Goal: Transaction & Acquisition: Book appointment/travel/reservation

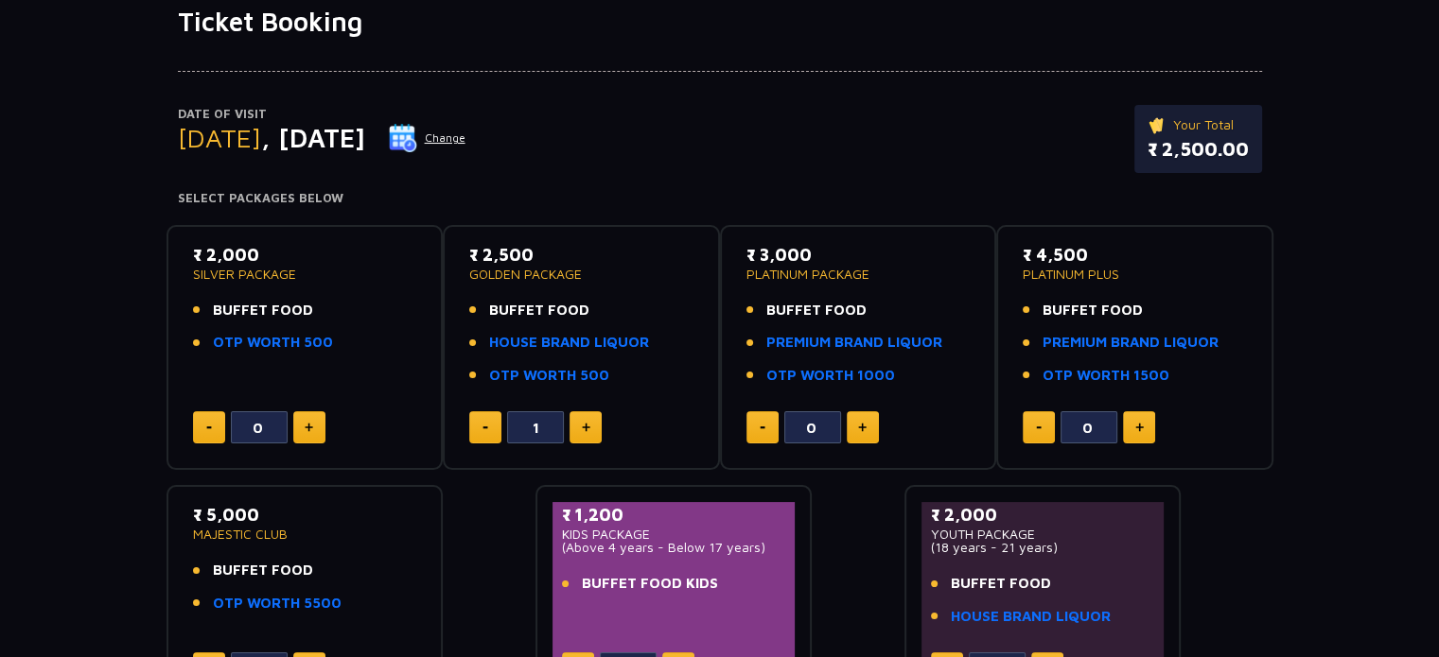
scroll to position [151, 0]
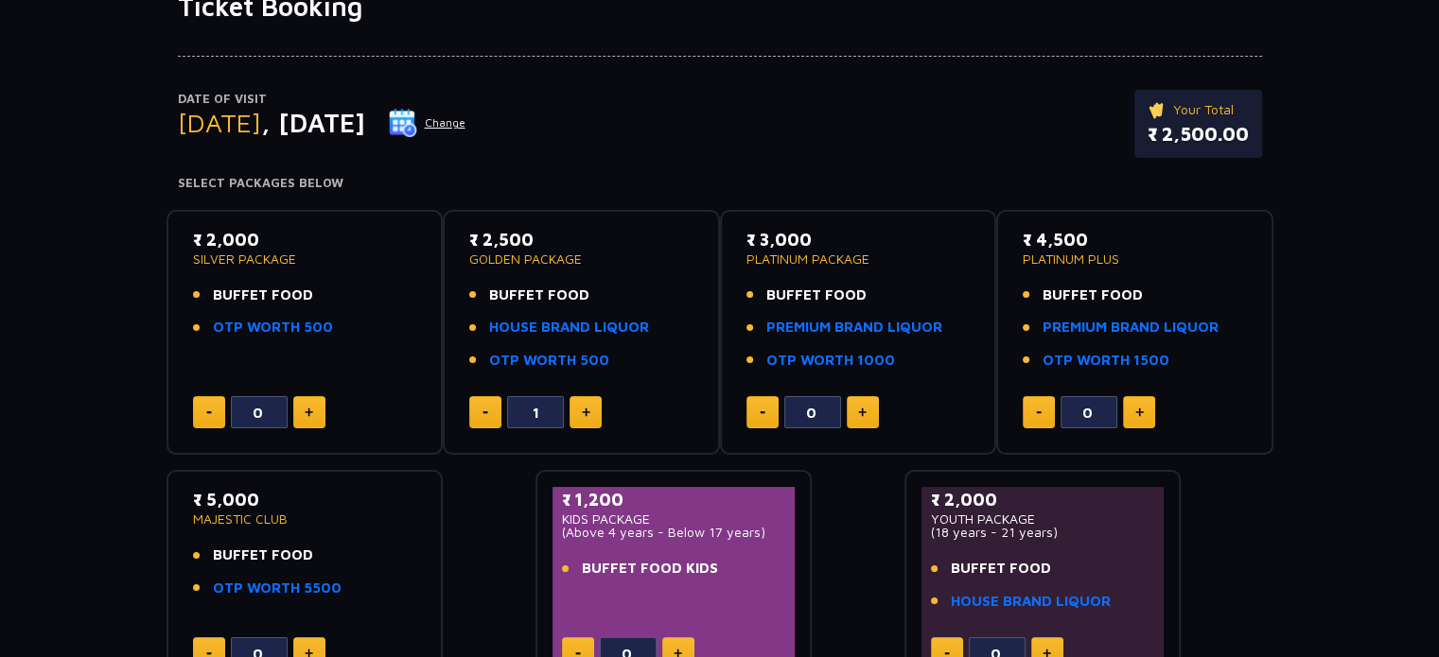
click at [466, 119] on button "Change" at bounding box center [427, 123] width 79 height 30
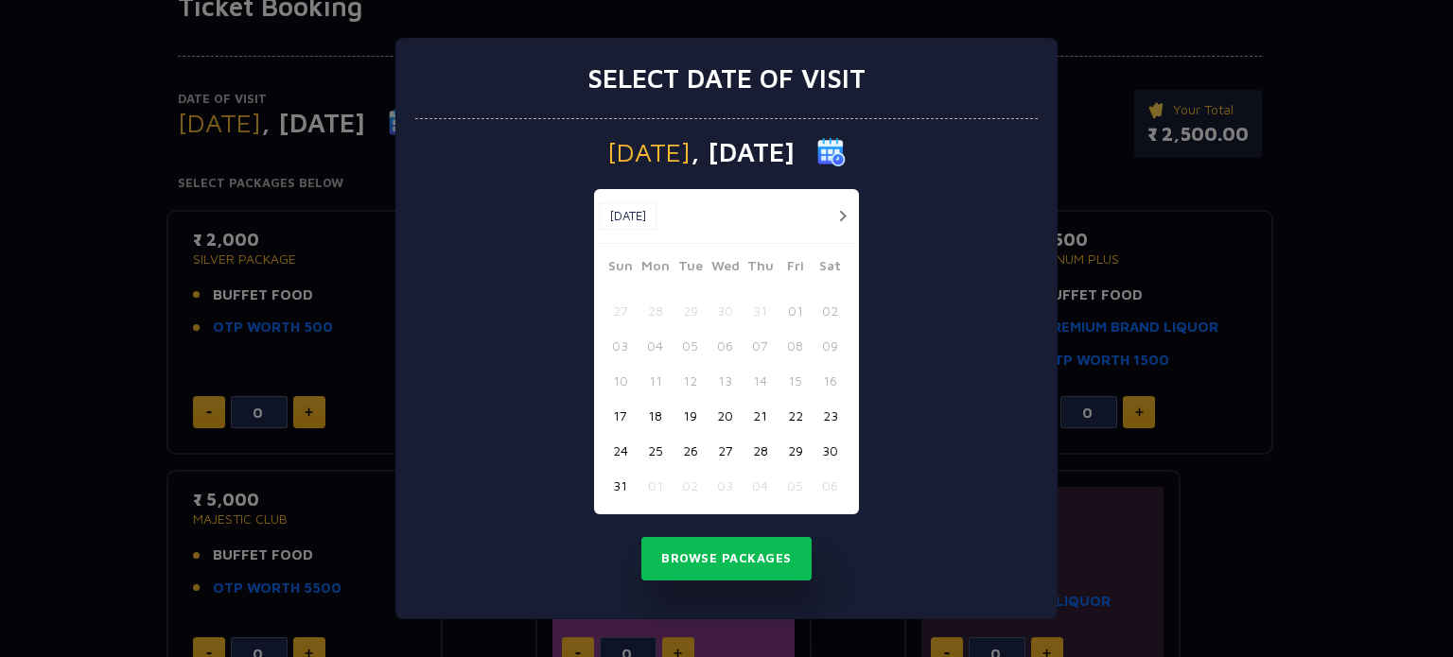
click at [652, 412] on button "18" at bounding box center [655, 415] width 35 height 35
click at [722, 561] on button "Browse Packages" at bounding box center [726, 559] width 170 height 44
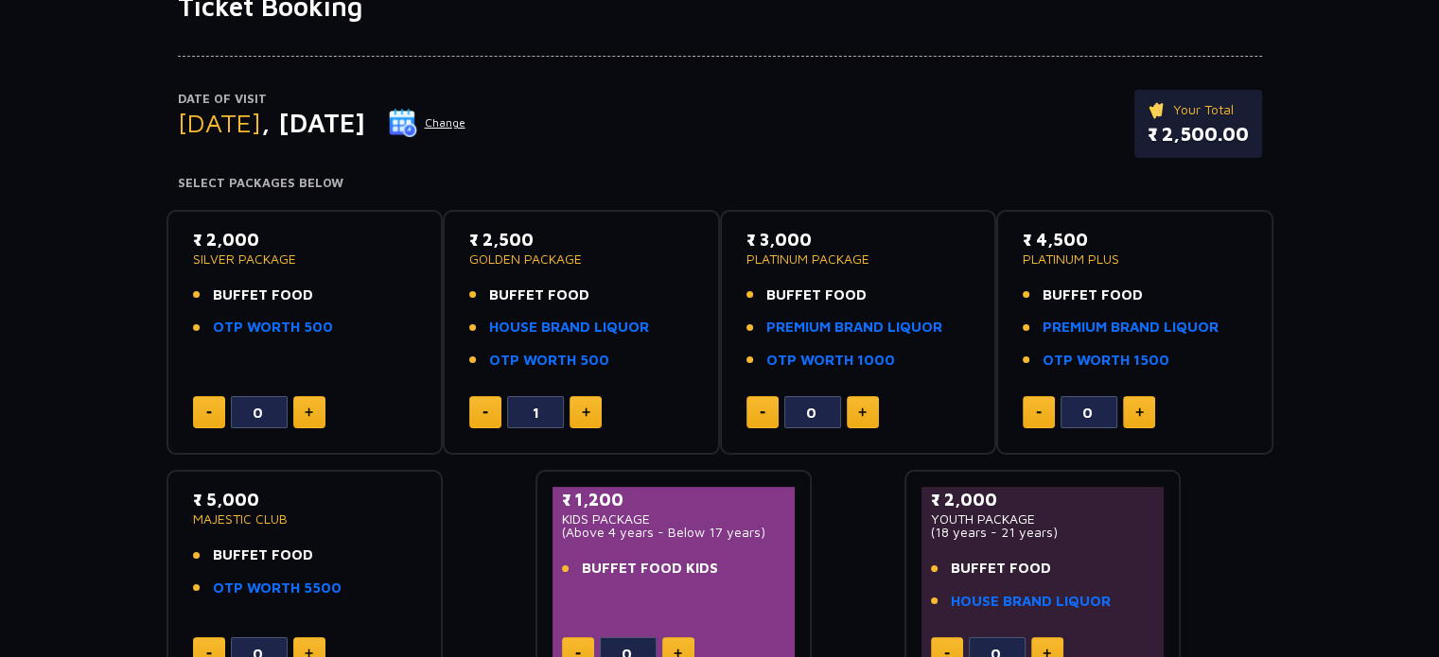
click at [766, 161] on div "Date of Visit [DATE] Change Your Total ₹ 2,500.00" at bounding box center [720, 133] width 1084 height 87
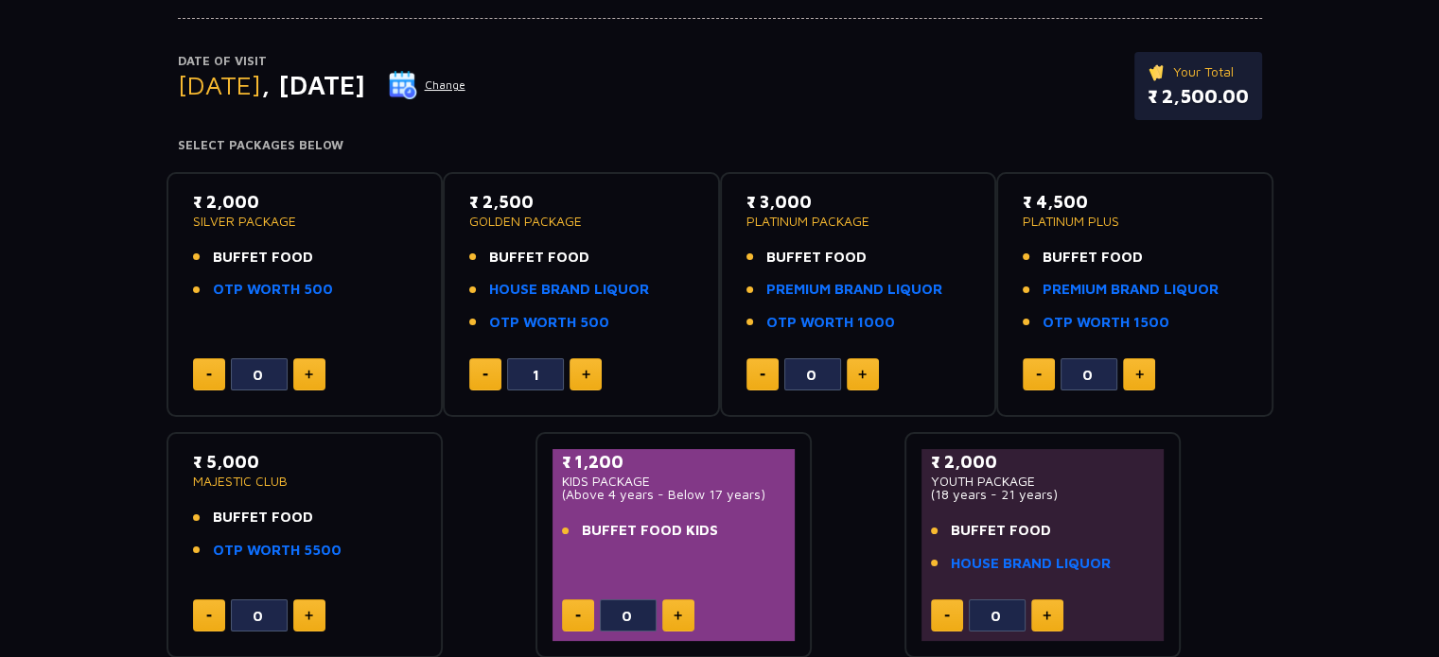
click at [759, 150] on h4 "Select Packages Below" at bounding box center [720, 145] width 1084 height 15
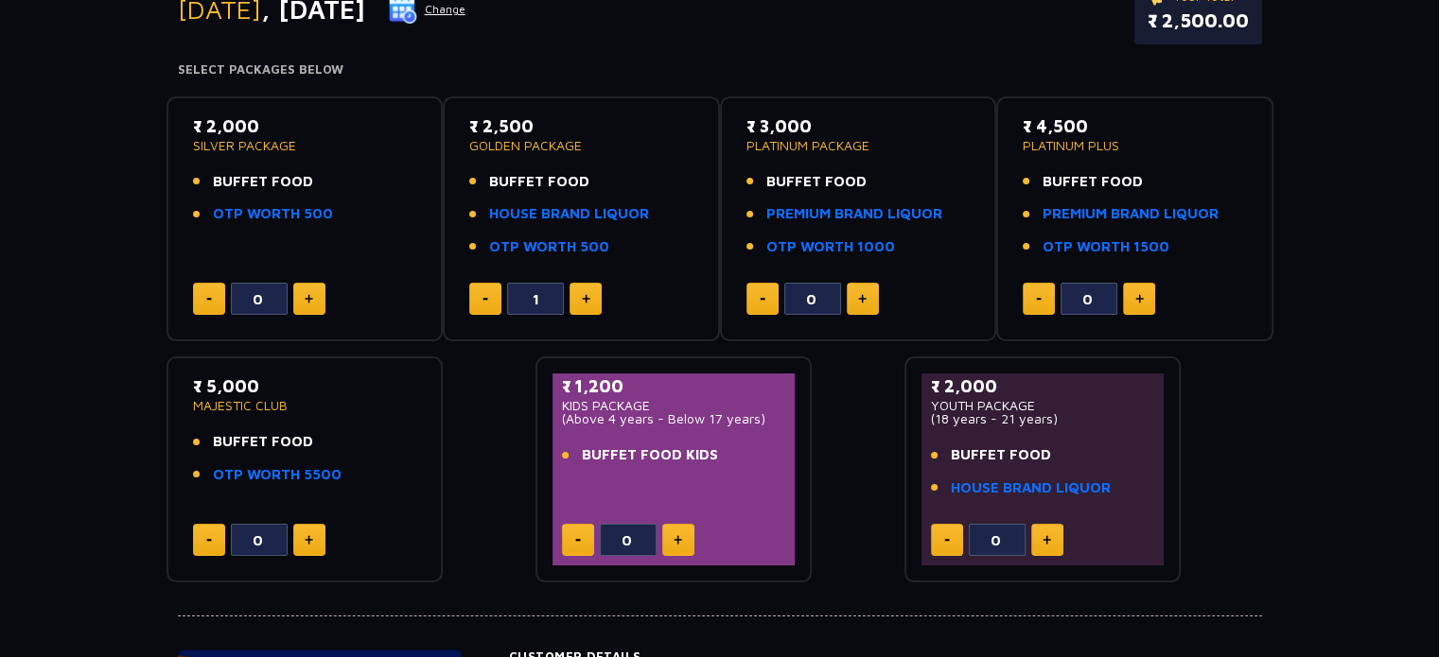
scroll to position [303, 0]
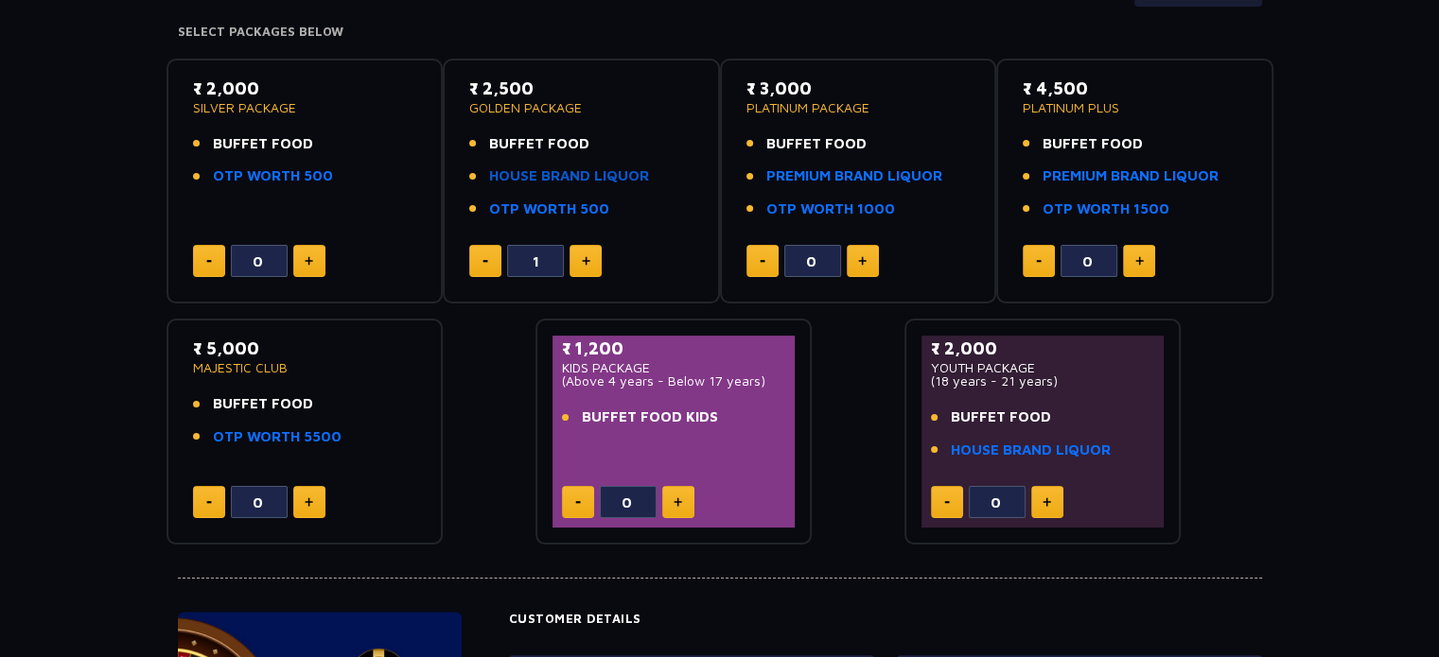
click at [628, 177] on link "HOUSE BRAND LIQUOR" at bounding box center [569, 177] width 160 height 22
click at [864, 264] on img at bounding box center [862, 260] width 9 height 9
type input "1"
click at [1271, 257] on div "₹ 4,500 PLATINUM PLUS BUFFET FOOD PREMIUM BRAND LIQUOR OTP WORTH 1500 0" at bounding box center [1134, 182] width 277 height 246
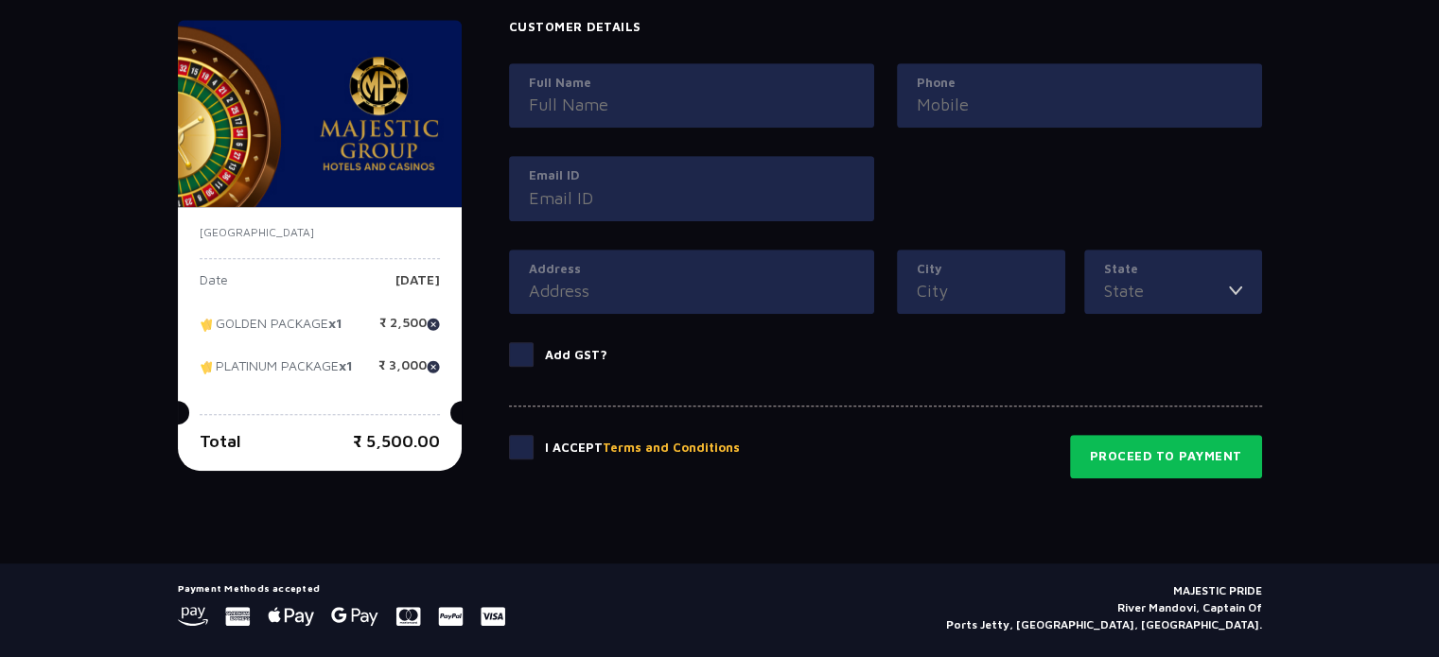
scroll to position [908, 0]
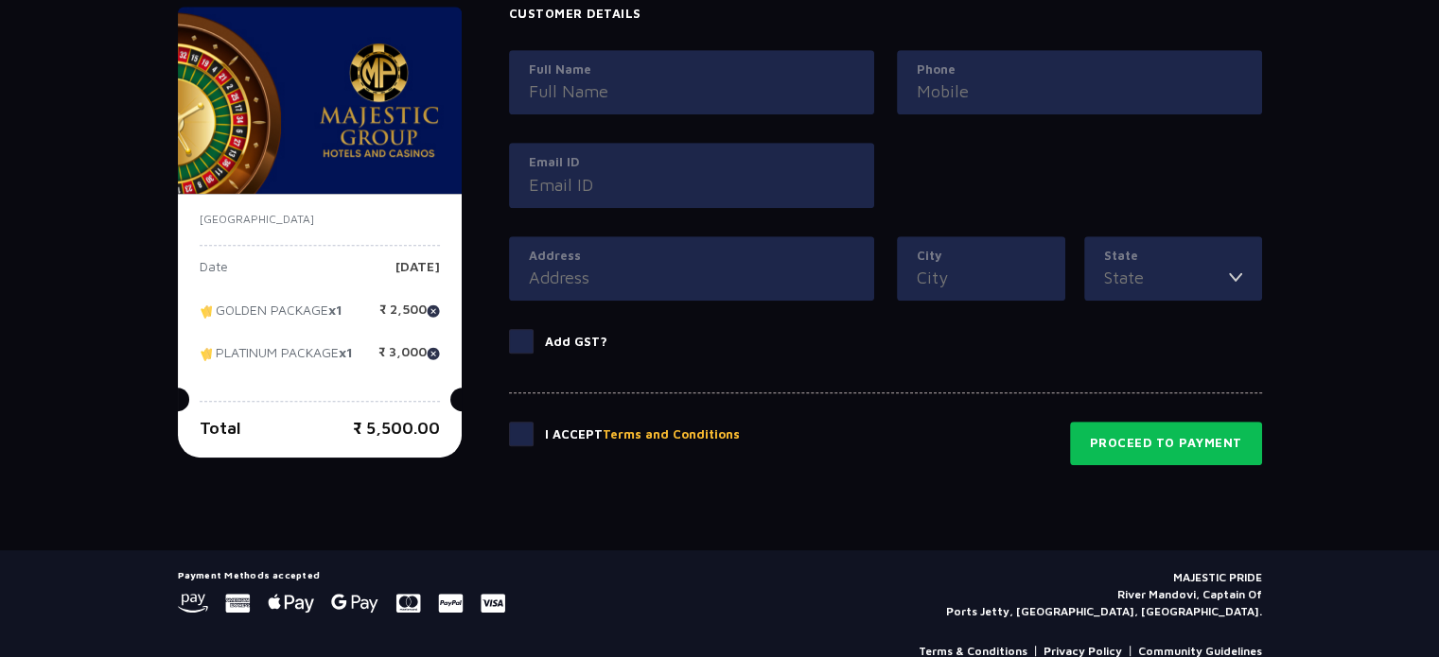
click at [431, 307] on img at bounding box center [433, 311] width 13 height 13
type input "0"
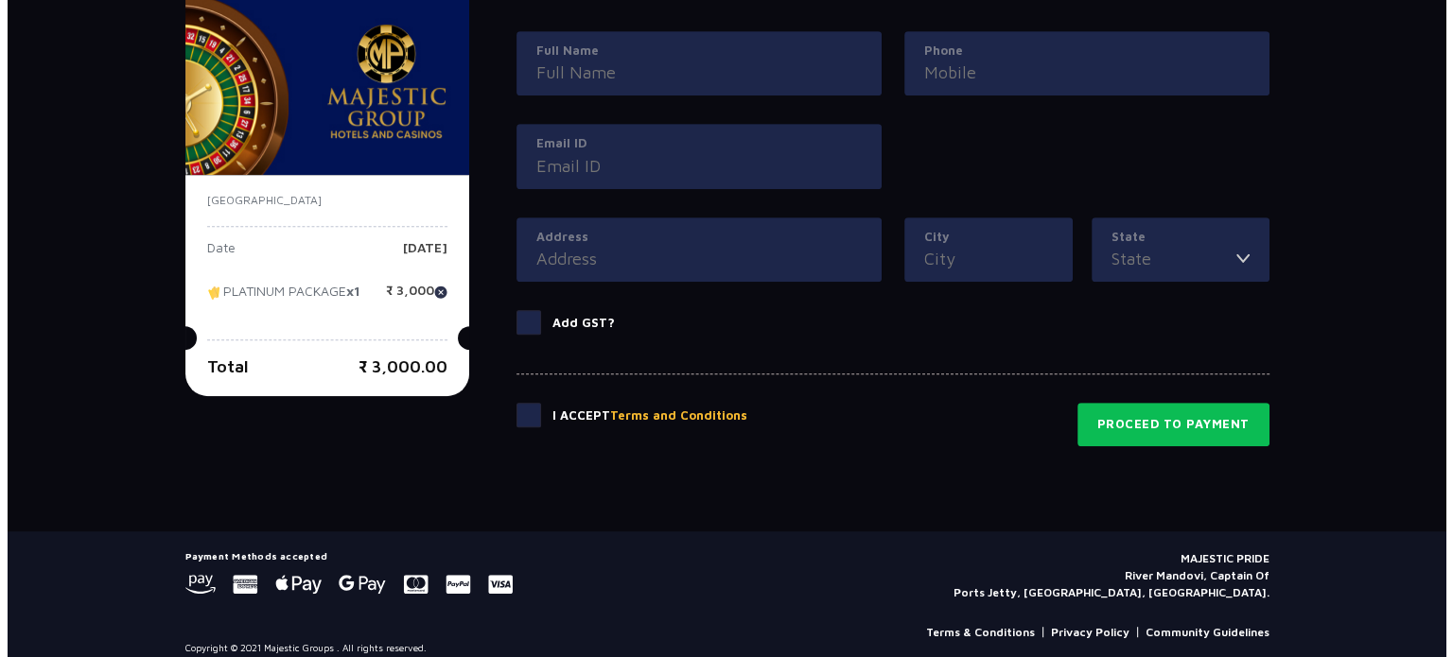
scroll to position [939, 0]
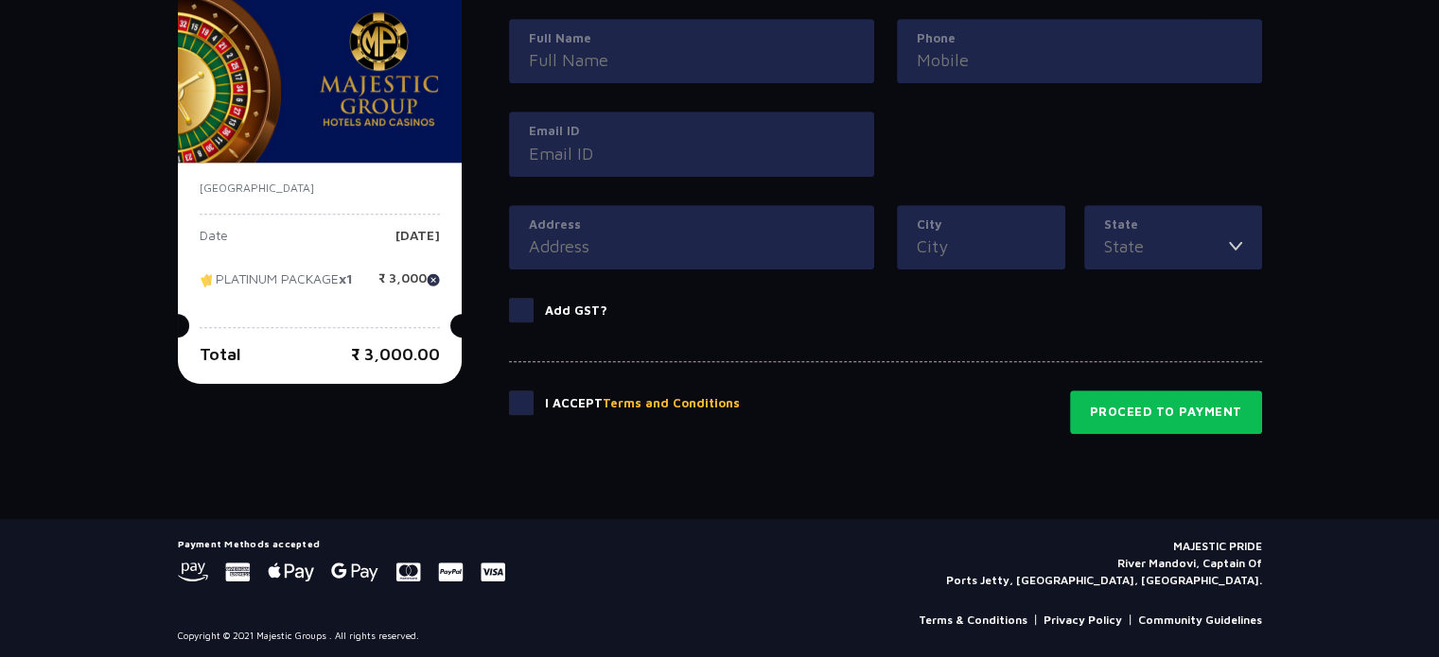
click at [669, 400] on button "Terms and Conditions" at bounding box center [671, 403] width 137 height 19
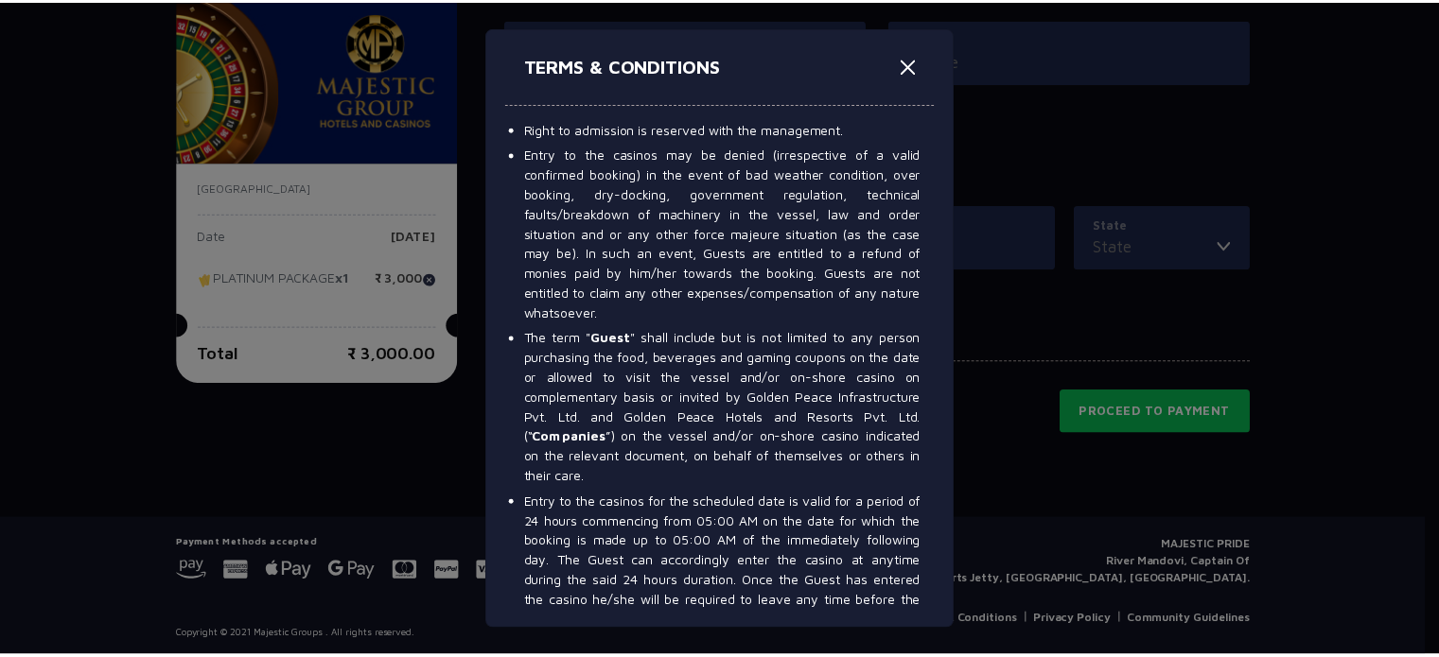
scroll to position [0, 0]
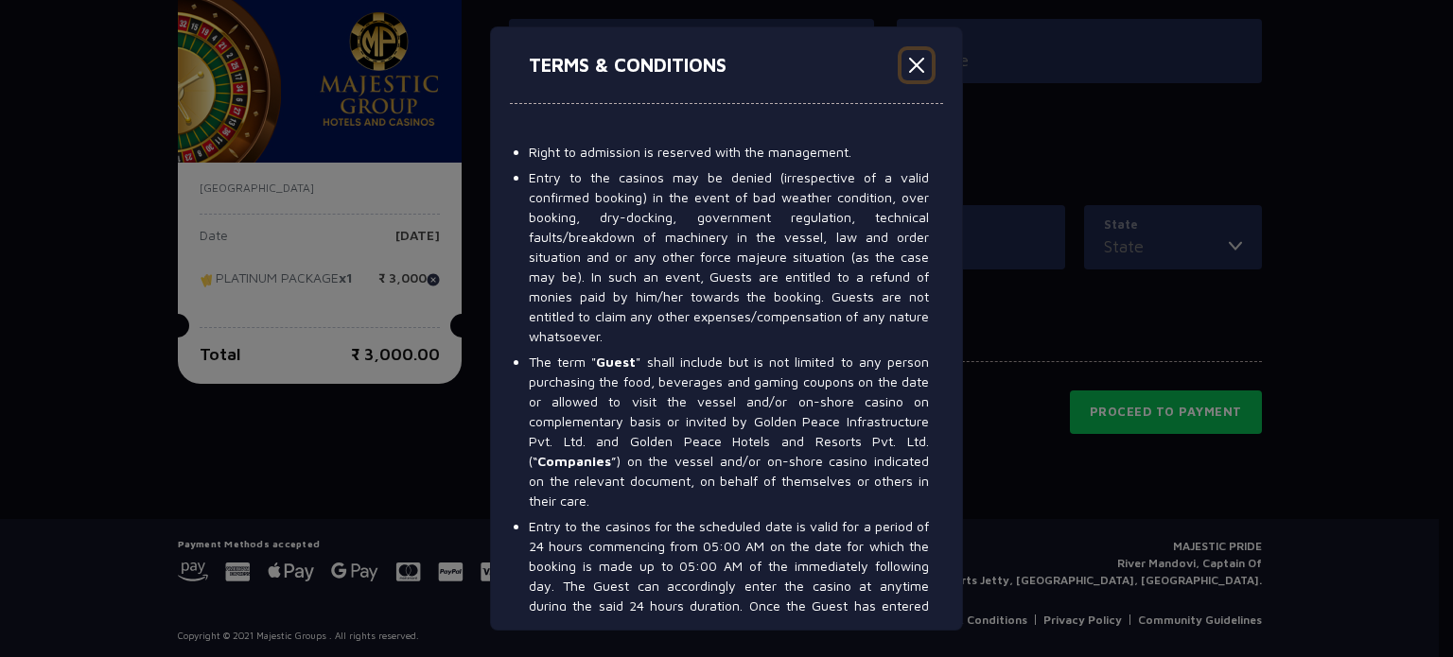
click at [912, 67] on button "Close" at bounding box center [917, 65] width 30 height 30
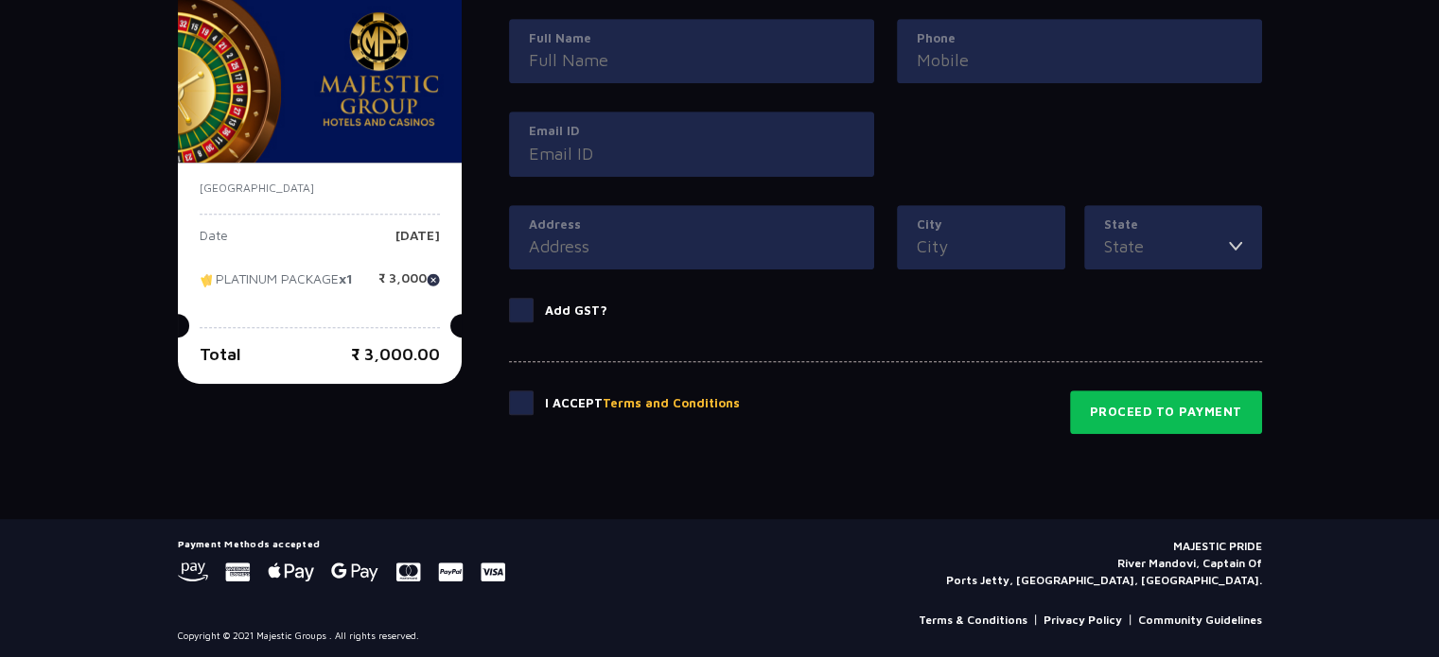
click at [1043, 110] on div "Full Name Phone Email ID" at bounding box center [886, 112] width 776 height 186
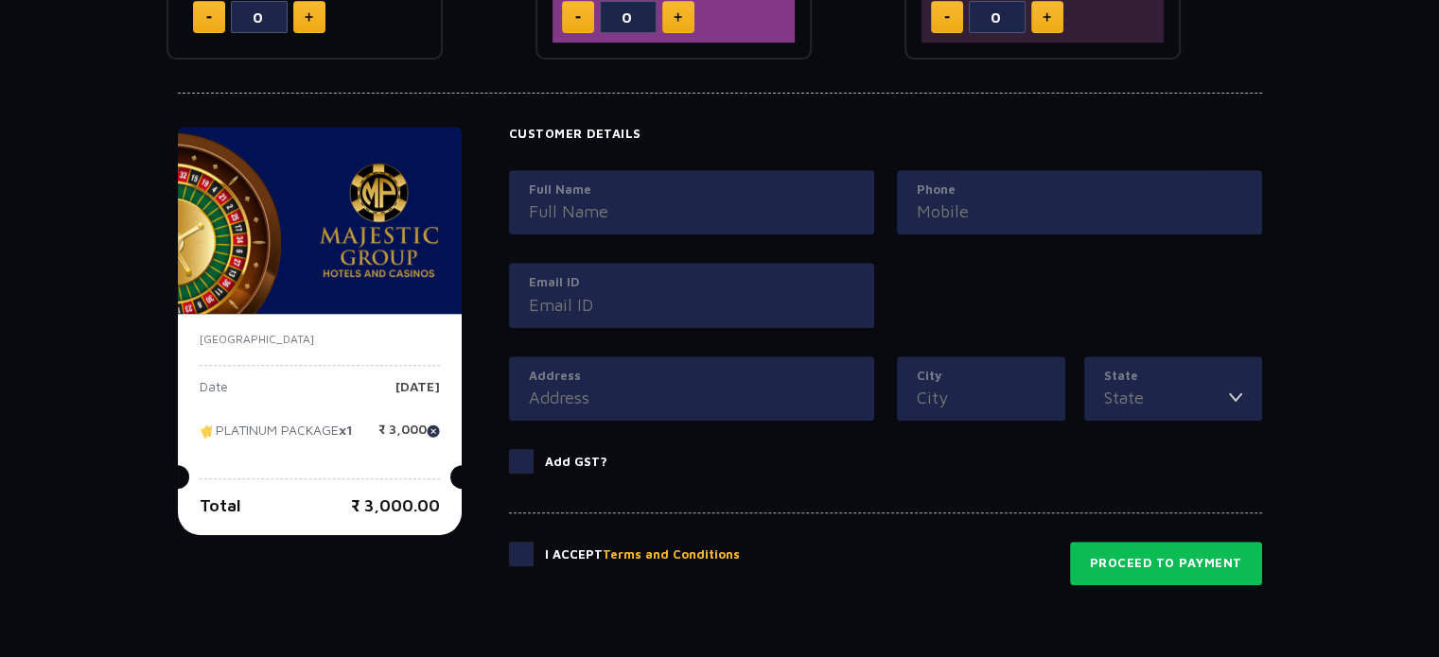
scroll to position [826, 0]
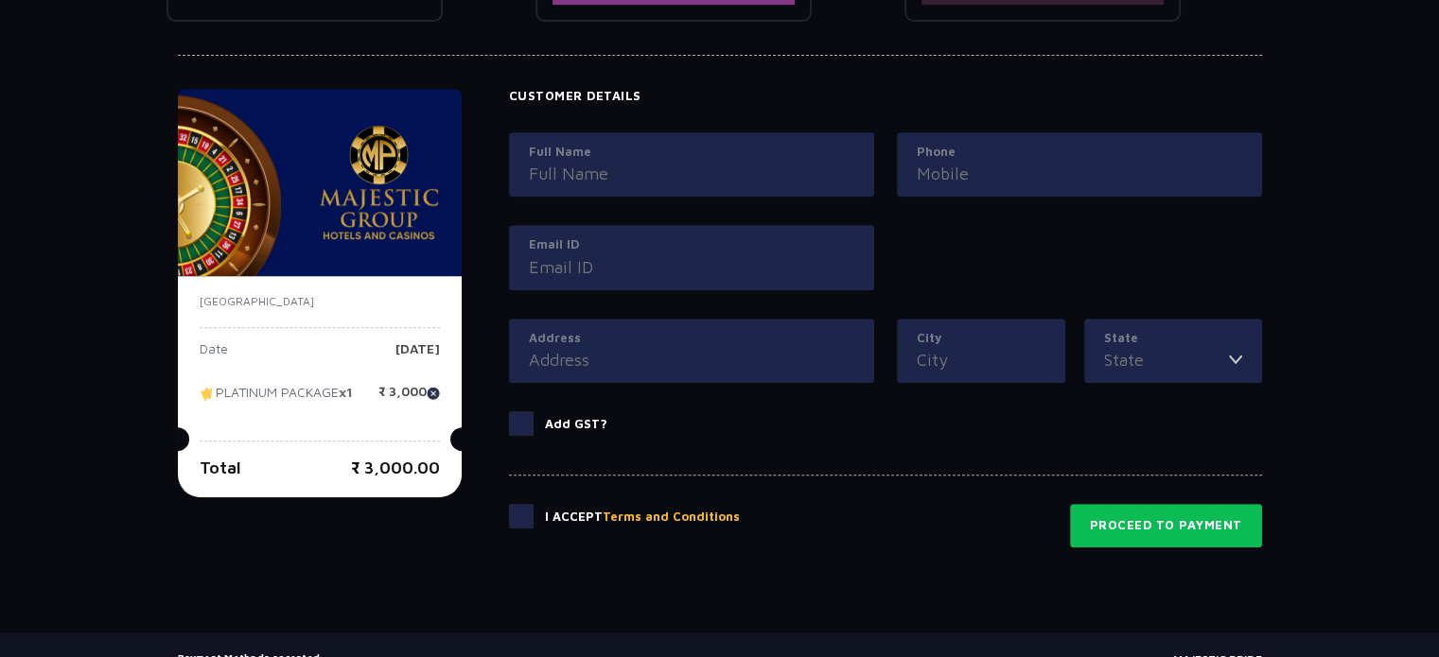
click at [690, 177] on input "Full Name" at bounding box center [691, 174] width 325 height 26
click at [1089, 265] on div "Full Name Phone Email ID" at bounding box center [886, 225] width 776 height 186
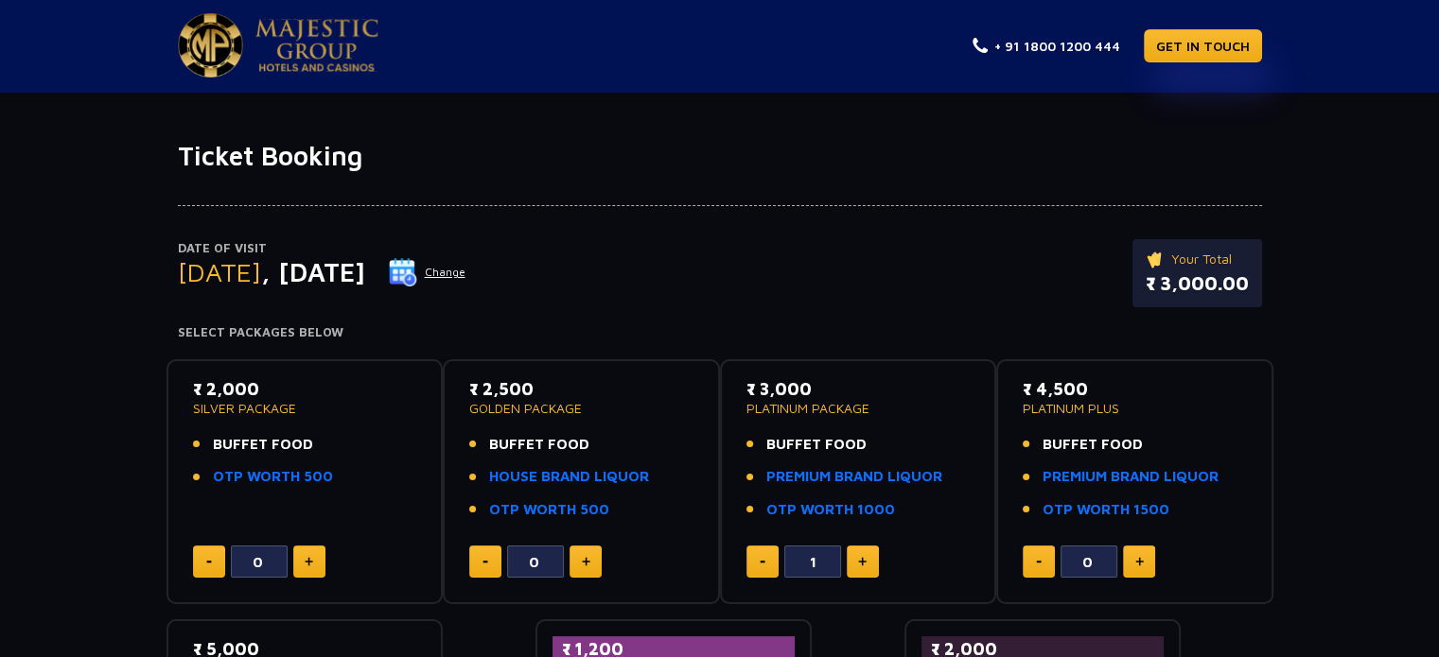
scroll to position [0, 0]
